Goal: Task Accomplishment & Management: Use online tool/utility

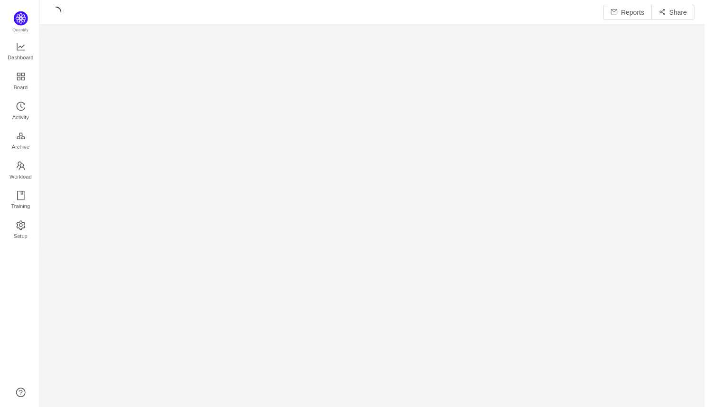
scroll to position [407, 669]
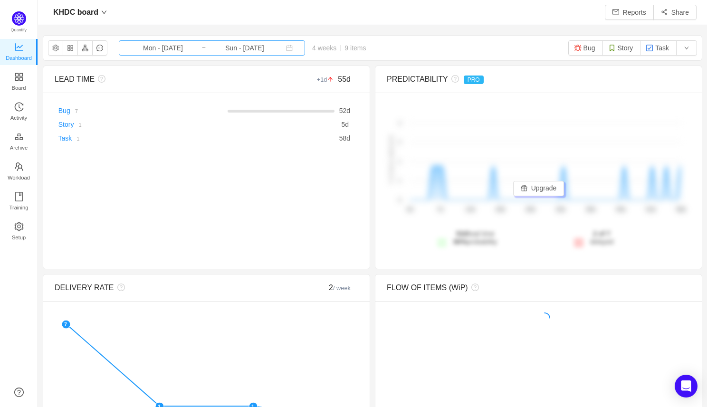
click at [150, 52] on input "Mon - [DATE]" at bounding box center [163, 48] width 77 height 10
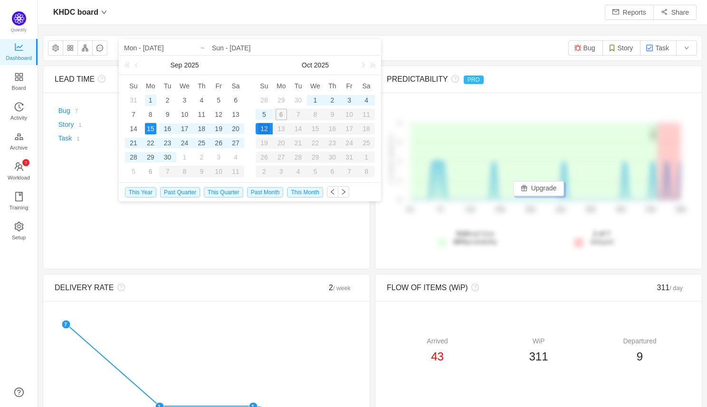
click at [148, 101] on div "1" at bounding box center [150, 100] width 11 height 11
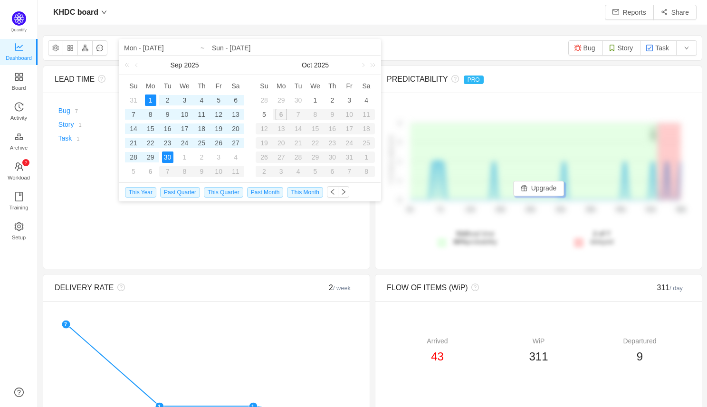
click at [164, 156] on div "30" at bounding box center [167, 157] width 11 height 11
type input "Mon - [DATE]"
type input "Tue - [DATE]"
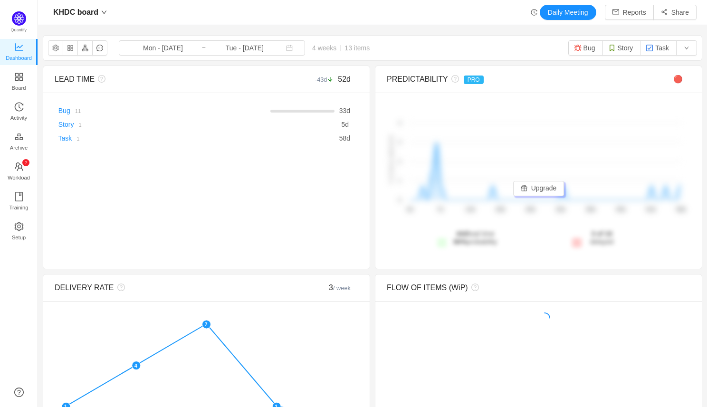
click at [303, 16] on div "KHDC board Daily Meeting Reports Share" at bounding box center [372, 12] width 648 height 15
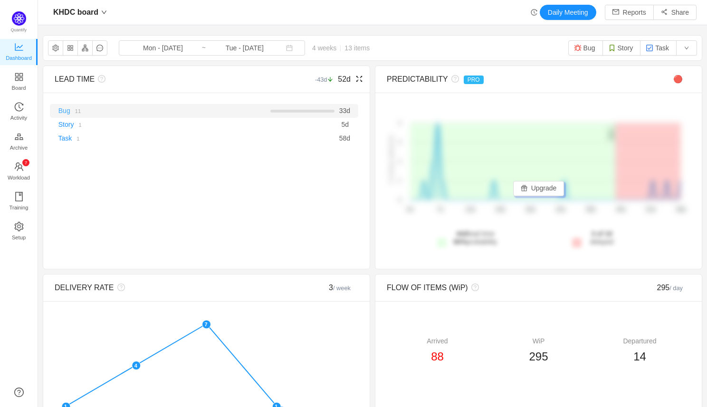
click at [60, 112] on link "Bug" at bounding box center [64, 111] width 12 height 8
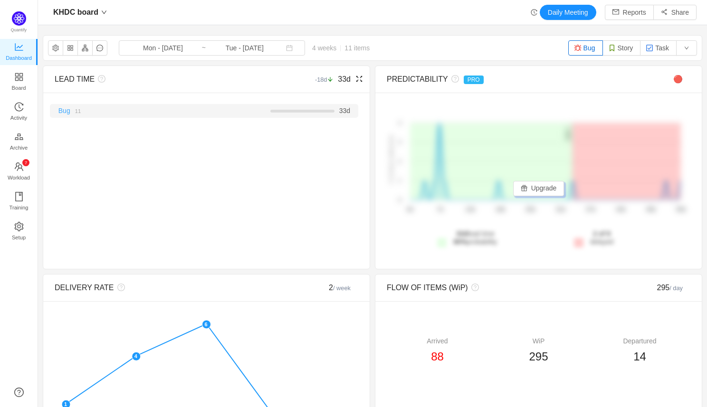
click at [65, 114] on link "Bug" at bounding box center [64, 111] width 12 height 8
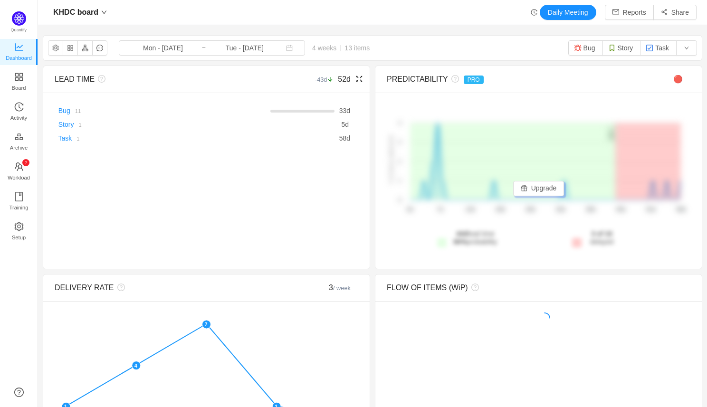
click at [358, 80] on icon "icon: fullscreen" at bounding box center [360, 79] width 8 height 8
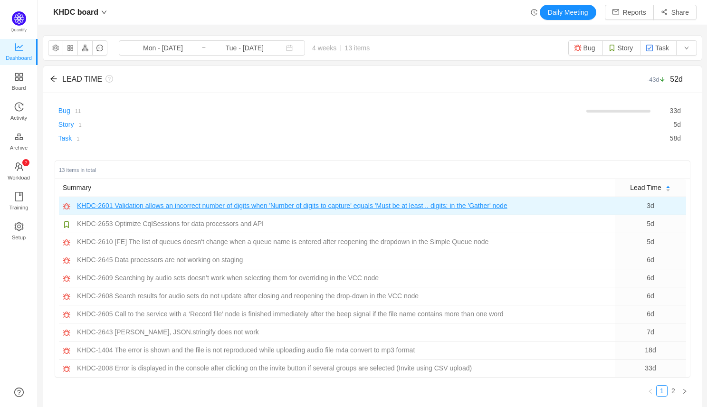
click at [157, 205] on span "Validation allows an incorrect number of digits when 'Number of digits to captu…" at bounding box center [311, 206] width 393 height 10
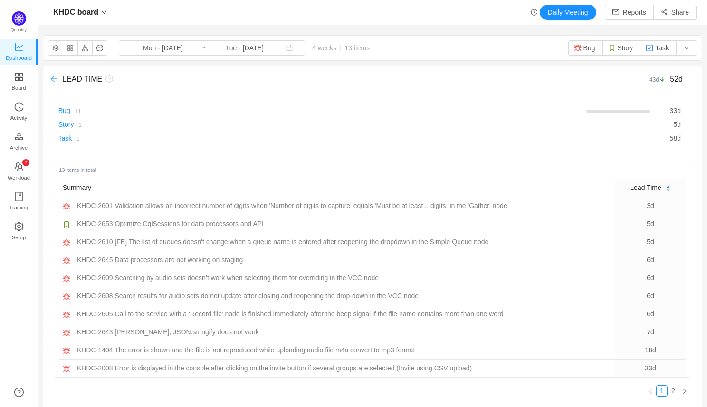
click at [50, 78] on icon "icon: arrow-left" at bounding box center [54, 79] width 8 height 8
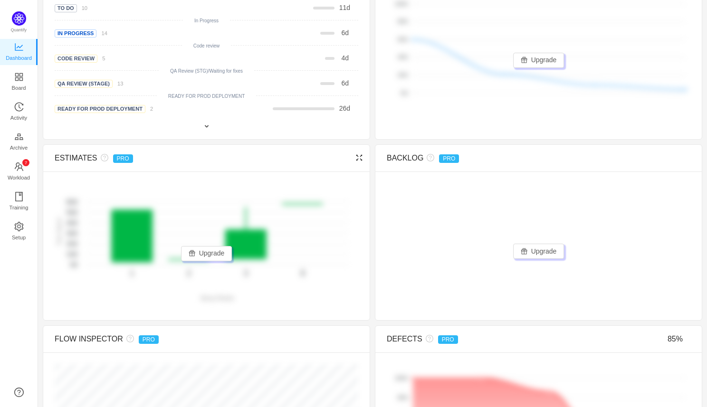
scroll to position [415, 0]
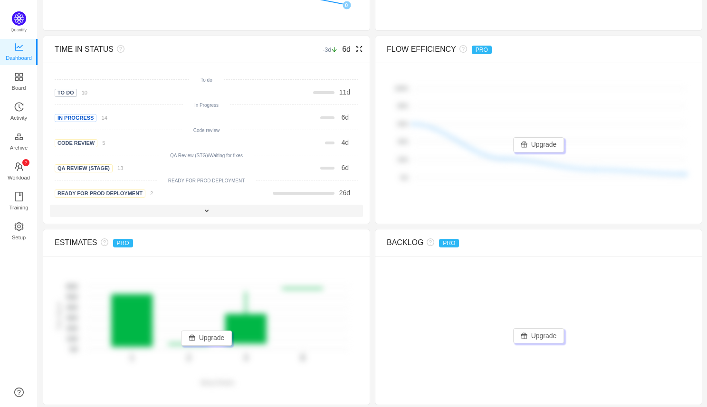
click at [209, 207] on div at bounding box center [206, 211] width 313 height 12
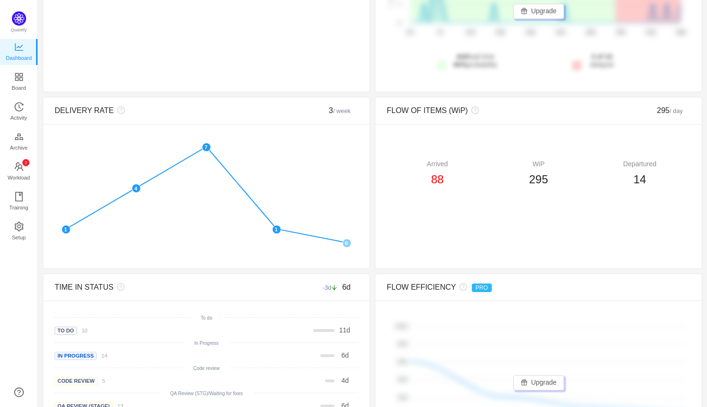
scroll to position [57, 0]
